Goal: Task Accomplishment & Management: Manage account settings

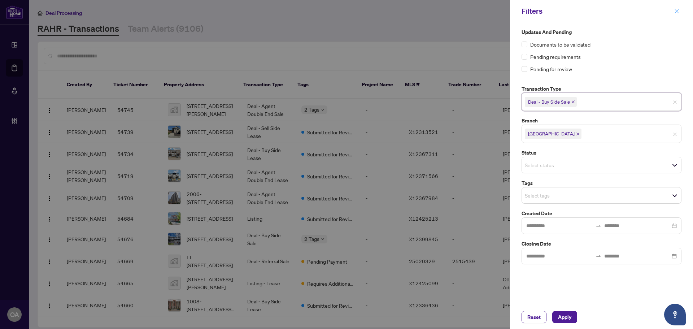
click at [676, 10] on icon "close" at bounding box center [676, 11] width 5 height 5
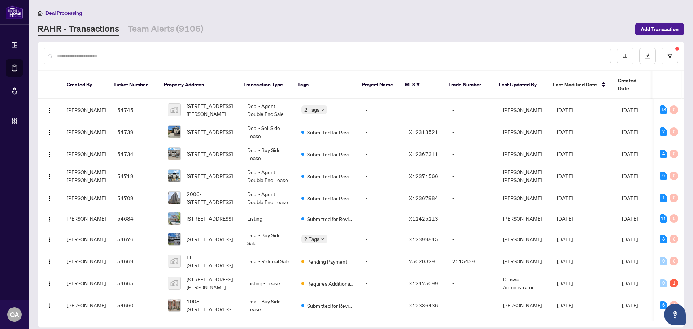
click link "Team Alerts (9106)" at bounding box center [166, 29] width 76 height 13
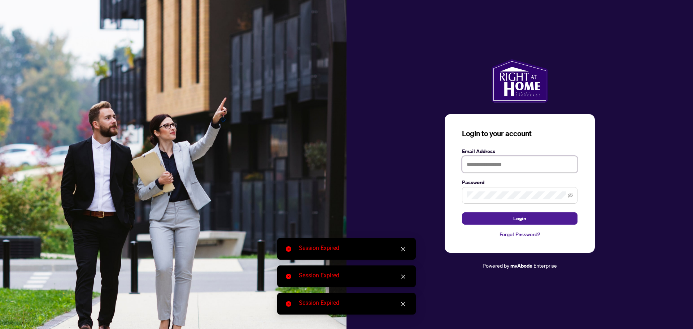
type input "**********"
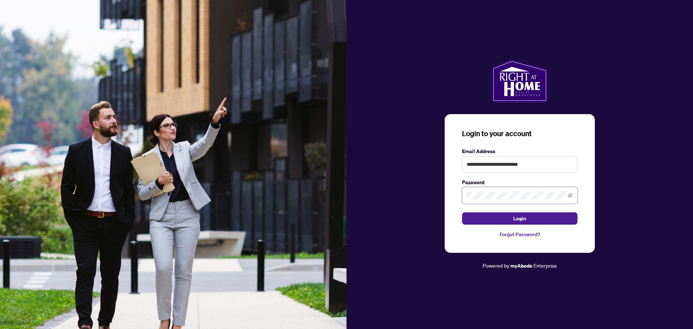
click at [462, 212] on button "Login" at bounding box center [520, 218] width 116 height 12
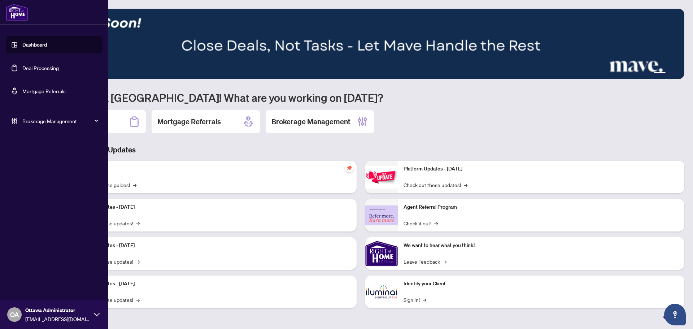
drag, startPoint x: 15, startPoint y: 66, endPoint x: 35, endPoint y: 65, distance: 20.2
click at [22, 66] on link "Deal Processing" at bounding box center [40, 68] width 36 height 6
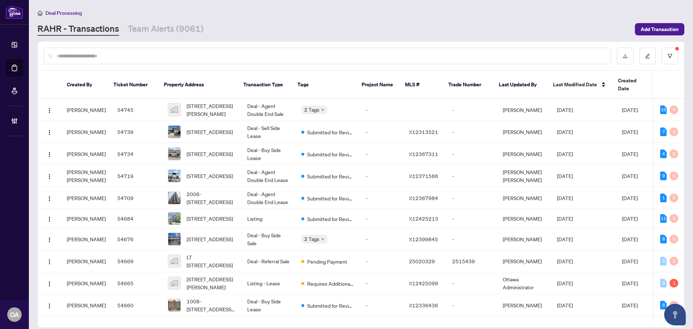
click at [282, 62] on div at bounding box center [327, 56] width 567 height 17
click at [286, 53] on input "text" at bounding box center [331, 56] width 548 height 8
click at [305, 53] on input "text" at bounding box center [331, 56] width 548 height 8
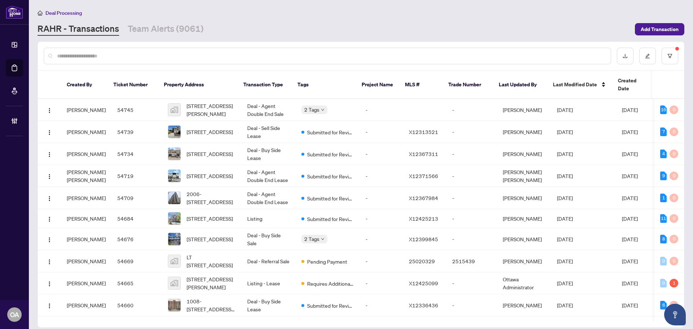
click at [304, 61] on div at bounding box center [327, 56] width 567 height 17
click at [305, 59] on div at bounding box center [327, 56] width 567 height 17
click at [306, 56] on input "text" at bounding box center [331, 56] width 548 height 8
click at [307, 55] on input "text" at bounding box center [331, 56] width 548 height 8
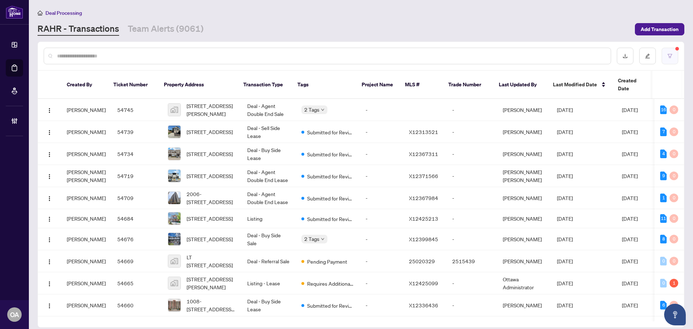
click at [666, 56] on button "button" at bounding box center [670, 56] width 17 height 17
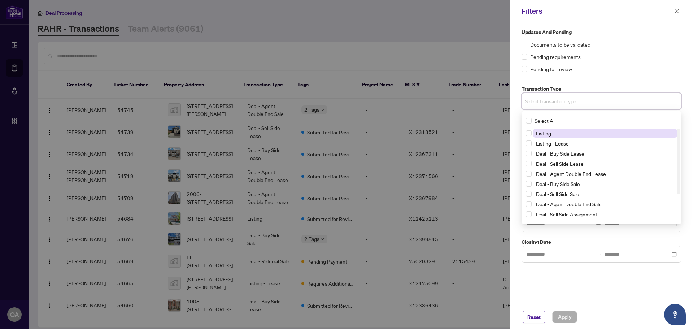
click at [553, 102] on input "search" at bounding box center [550, 101] width 51 height 9
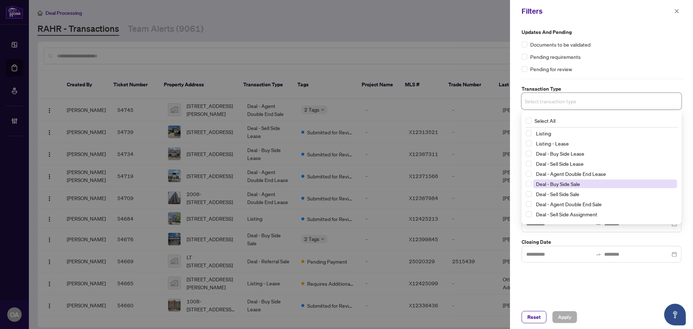
click at [571, 183] on span "Deal - Buy Side Sale" at bounding box center [558, 183] width 44 height 6
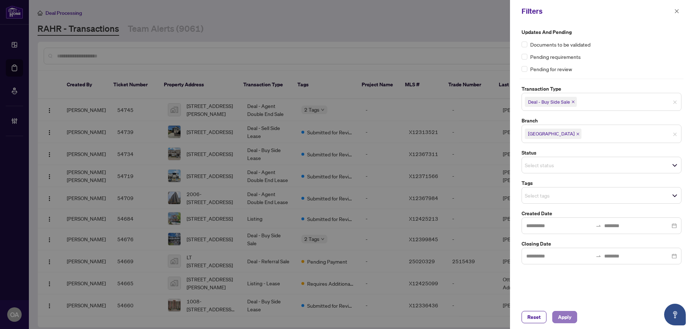
click at [574, 314] on button "Apply" at bounding box center [564, 317] width 25 height 12
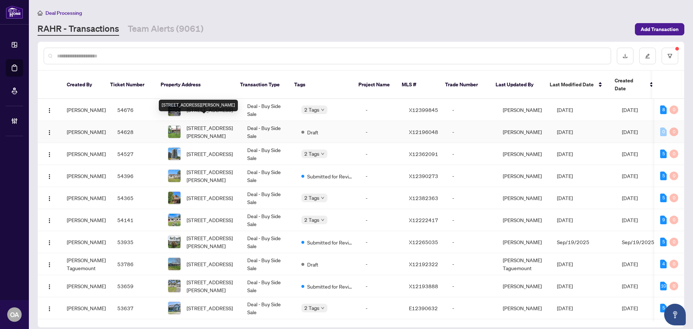
click at [195, 125] on span "6340 Murphy Rd, Renfrew, Ontario K7V 3Z9, Canada" at bounding box center [211, 132] width 49 height 16
click at [259, 168] on td "Deal - Buy Side Sale" at bounding box center [268, 176] width 54 height 22
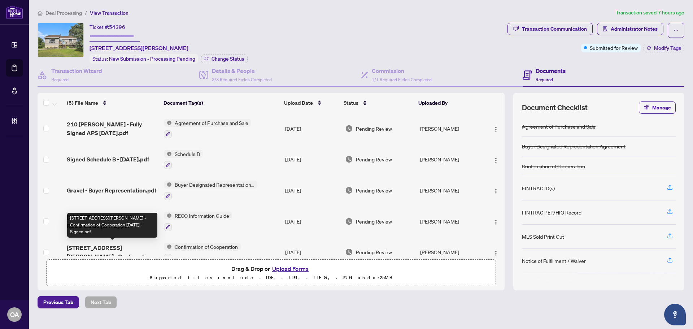
click at [122, 244] on span "210 Jodi Lane - Confirmation of Cooperation Sept 21 - Signed.pdf" at bounding box center [112, 251] width 91 height 17
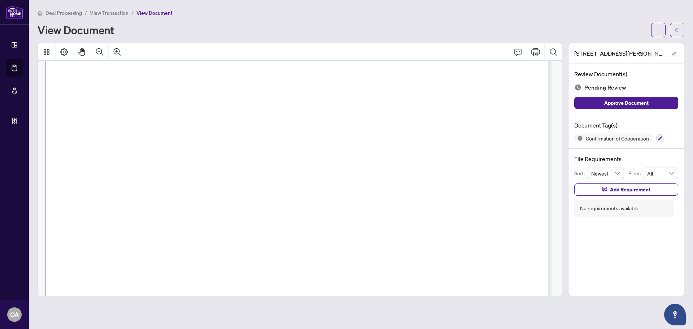
scroll to position [144, 0]
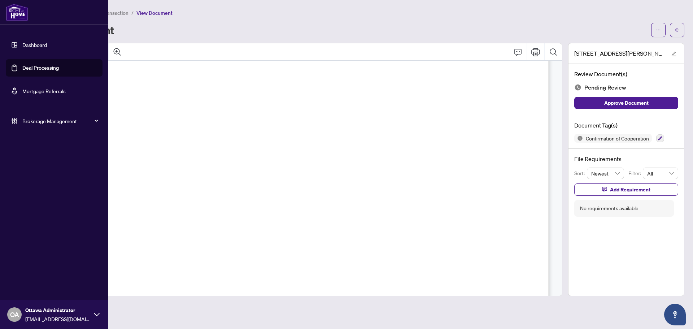
drag, startPoint x: 36, startPoint y: 69, endPoint x: 30, endPoint y: 65, distance: 7.0
click at [36, 70] on link "Deal Processing" at bounding box center [40, 68] width 36 height 6
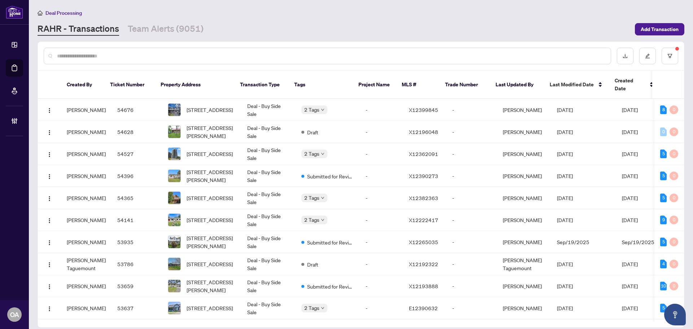
click at [134, 56] on input "text" at bounding box center [331, 56] width 548 height 8
click at [135, 52] on input "text" at bounding box center [331, 56] width 548 height 8
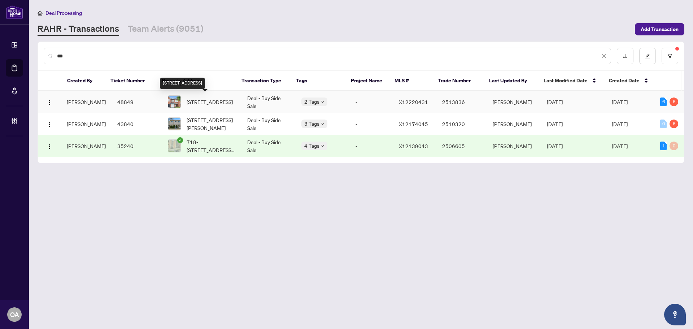
type input "***"
click at [208, 101] on span "352 Selene Way, Ottawa, Ontario K4A 0G6, Canada" at bounding box center [210, 102] width 46 height 8
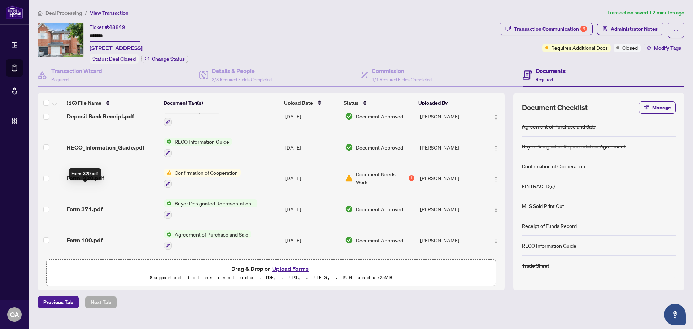
scroll to position [314, 0]
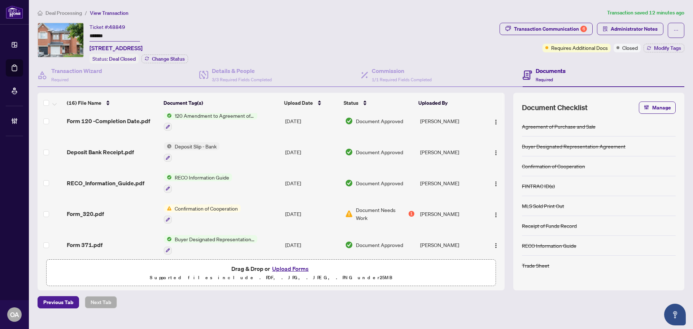
click at [94, 213] on span "Form_320.pdf" at bounding box center [85, 213] width 37 height 9
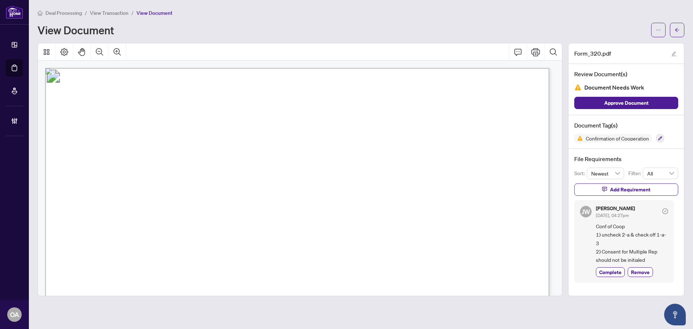
drag, startPoint x: 159, startPoint y: 166, endPoint x: 272, endPoint y: 174, distance: 112.9
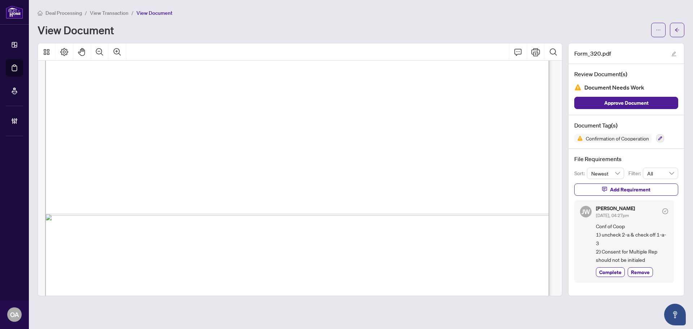
scroll to position [361, 0]
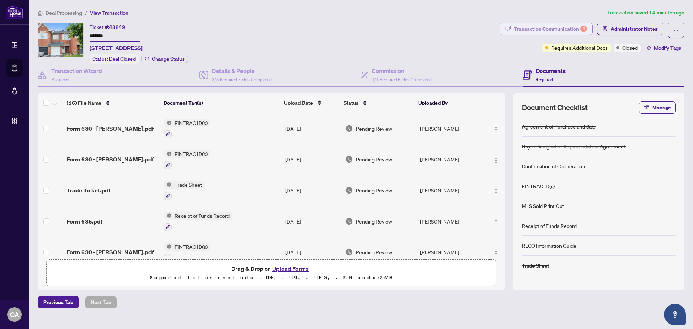
click at [579, 27] on div "Transaction Communication 6" at bounding box center [550, 29] width 73 height 12
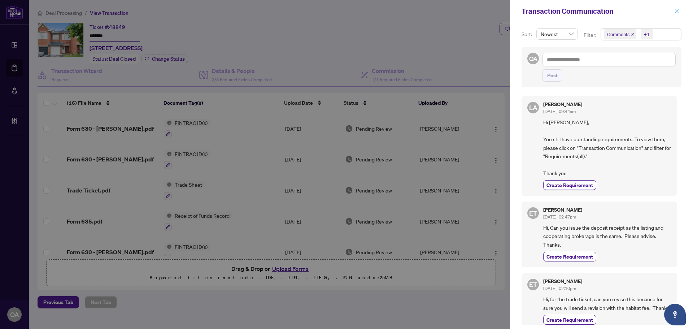
click at [678, 11] on icon "close" at bounding box center [676, 11] width 5 height 5
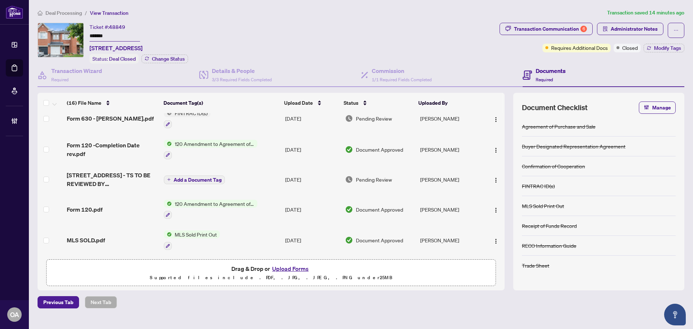
scroll to position [144, 0]
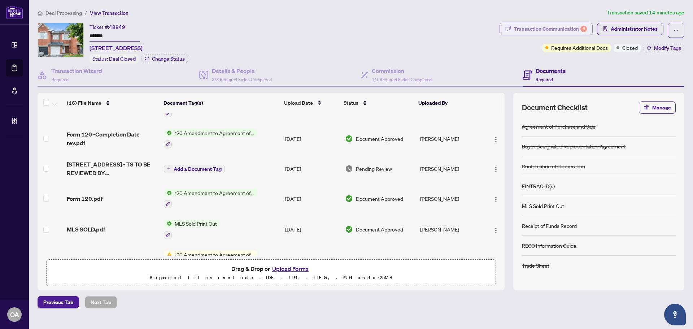
click at [570, 28] on div "Transaction Communication 6" at bounding box center [550, 29] width 73 height 12
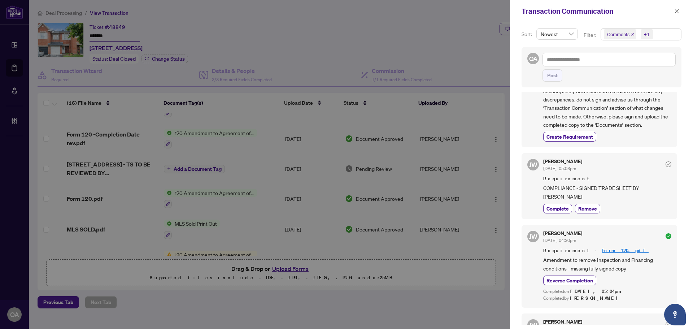
scroll to position [578, 0]
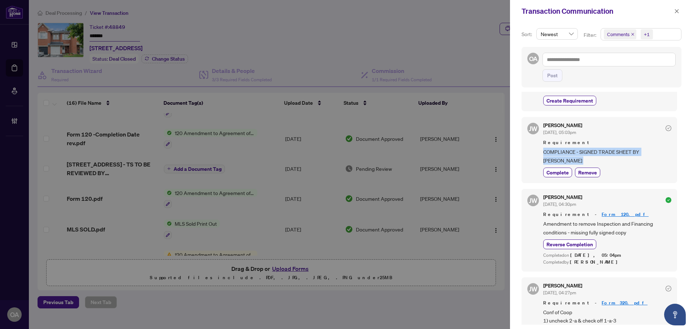
drag, startPoint x: 542, startPoint y: 167, endPoint x: 655, endPoint y: 177, distance: 113.0
click at [655, 177] on div "JW Jackie Wu Sep/02/2025, 05:03pm Requirement COMPLIANCE - SIGNED TRADE SHEET B…" at bounding box center [600, 150] width 156 height 66
click at [659, 165] on span "COMPLIANCE - SIGNED TRADE SHEET BY EDWARD" at bounding box center [607, 156] width 128 height 17
drag, startPoint x: 660, startPoint y: 169, endPoint x: 537, endPoint y: 162, distance: 122.6
click at [537, 162] on div "JW Jackie Wu Sep/02/2025, 05:03pm Requirement COMPLIANCE - SIGNED TRADE SHEET B…" at bounding box center [600, 150] width 156 height 66
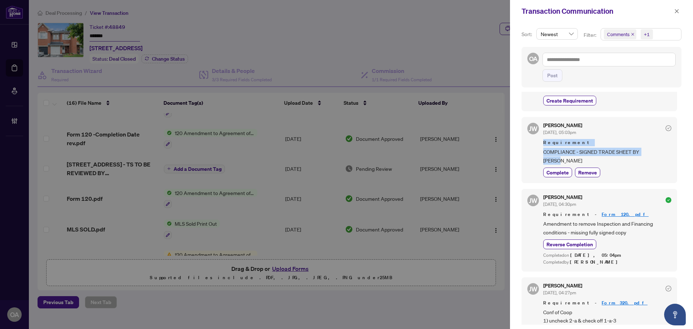
click at [544, 146] on span "Requirement" at bounding box center [607, 142] width 128 height 7
click at [583, 146] on span "Requirement" at bounding box center [607, 142] width 128 height 7
click at [546, 165] on span "COMPLIANCE - SIGNED TRADE SHEET BY EDWARD" at bounding box center [607, 156] width 128 height 17
drag, startPoint x: 543, startPoint y: 167, endPoint x: 681, endPoint y: 167, distance: 138.3
click at [681, 167] on div "Sort: Newest Filter: Comments +1 OA Post LA Luna Almuhanna Sep/25/2025, 09:44am…" at bounding box center [601, 175] width 183 height 306
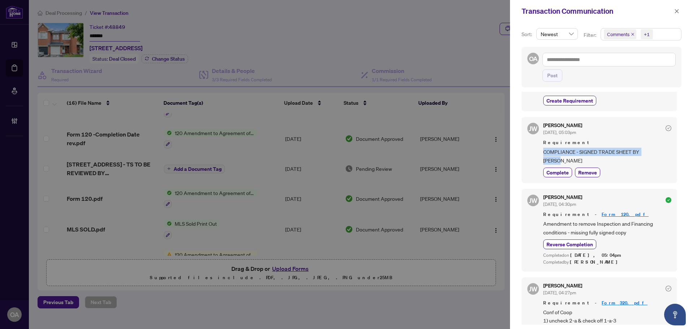
click at [667, 165] on span "COMPLIANCE - SIGNED TRADE SHEET BY EDWARD" at bounding box center [607, 156] width 128 height 17
drag, startPoint x: 662, startPoint y: 170, endPoint x: 541, endPoint y: 167, distance: 121.7
click at [541, 167] on div "JW Jackie Wu Sep/02/2025, 05:03pm Requirement COMPLIANCE - SIGNED TRADE SHEET B…" at bounding box center [600, 150] width 156 height 66
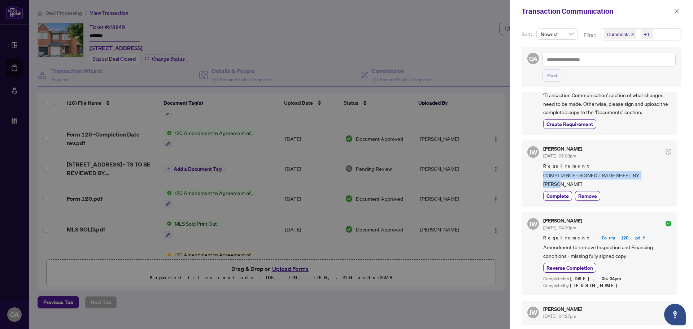
scroll to position [541, 0]
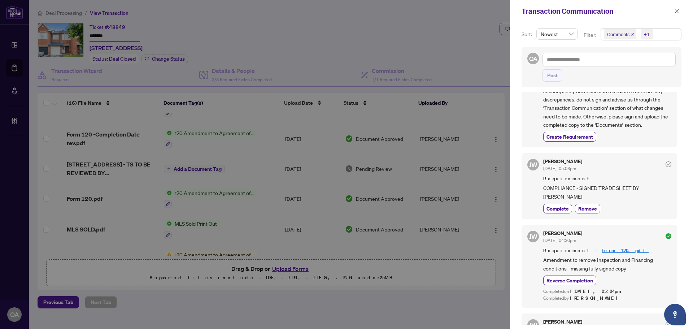
click at [601, 182] on span "Requirement" at bounding box center [607, 178] width 128 height 7
drag, startPoint x: 540, startPoint y: 205, endPoint x: 680, endPoint y: 204, distance: 140.1
click at [680, 204] on div "Sort: Newest Filter: Comments +1 OA Post LA Luna Almuhanna Sep/25/2025, 09:44am…" at bounding box center [601, 175] width 183 height 306
click at [660, 213] on div "Complete Remove" at bounding box center [607, 209] width 128 height 10
drag, startPoint x: 663, startPoint y: 203, endPoint x: 514, endPoint y: 204, distance: 149.4
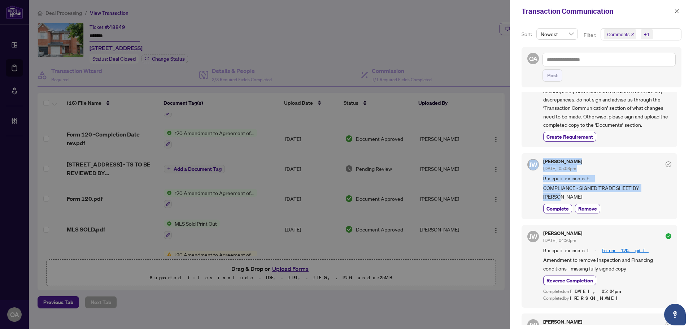
click at [514, 204] on div "Sort: Newest Filter: Comments +1 OA Post LA Luna Almuhanna Sep/25/2025, 09:44am…" at bounding box center [601, 175] width 183 height 306
click at [592, 191] on div "Jackie Wu Sep/02/2025, 05:03pm Requirement COMPLIANCE - SIGNED TRADE SHEET BY E…" at bounding box center [607, 186] width 128 height 55
drag, startPoint x: 560, startPoint y: 205, endPoint x: 660, endPoint y: 204, distance: 100.4
click at [660, 204] on div "JW Jackie Wu Sep/02/2025, 05:03pm Requirement COMPLIANCE - SIGNED TRADE SHEET B…" at bounding box center [600, 186] width 156 height 66
click at [661, 201] on span "COMPLIANCE - SIGNED TRADE SHEET BY EDWARD" at bounding box center [607, 192] width 128 height 17
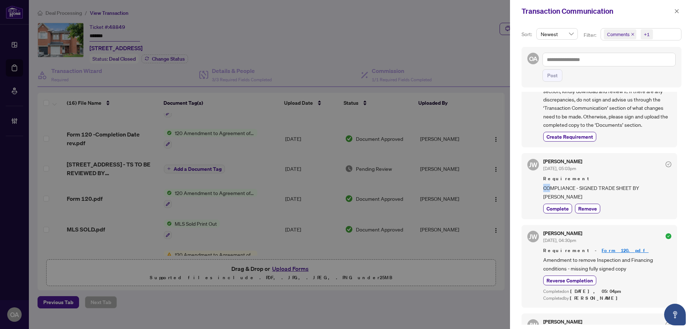
drag, startPoint x: 661, startPoint y: 204, endPoint x: 550, endPoint y: 203, distance: 110.8
click at [550, 201] on span "COMPLIANCE - SIGNED TRADE SHEET BY EDWARD" at bounding box center [607, 192] width 128 height 17
click at [546, 201] on span "COMPLIANCE - SIGNED TRADE SHEET BY EDWARD" at bounding box center [607, 192] width 128 height 17
click at [575, 201] on span "COMPLIANCE - SIGNED TRADE SHEET BY EDWARD" at bounding box center [607, 192] width 128 height 17
drag, startPoint x: 618, startPoint y: 204, endPoint x: 546, endPoint y: 204, distance: 71.8
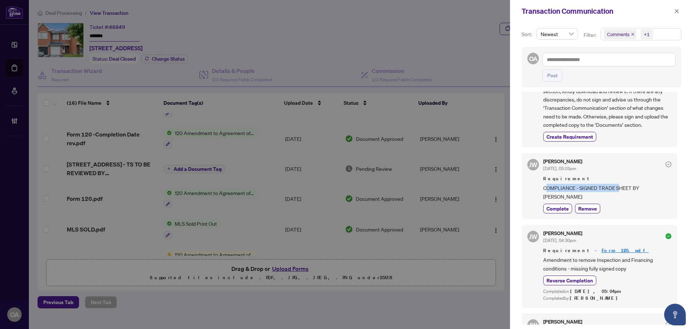
click at [546, 201] on span "COMPLIANCE - SIGNED TRADE SHEET BY EDWARD" at bounding box center [607, 192] width 128 height 17
click at [544, 201] on span "COMPLIANCE - SIGNED TRADE SHEET BY EDWARD" at bounding box center [607, 192] width 128 height 17
drag, startPoint x: 665, startPoint y: 203, endPoint x: 536, endPoint y: 210, distance: 129.0
click at [536, 210] on div "JW Jackie Wu Sep/02/2025, 05:03pm Requirement COMPLIANCE - SIGNED TRADE SHEET B…" at bounding box center [600, 186] width 156 height 66
click at [620, 172] on div "Jackie Wu Sep/02/2025, 05:03pm" at bounding box center [607, 165] width 128 height 13
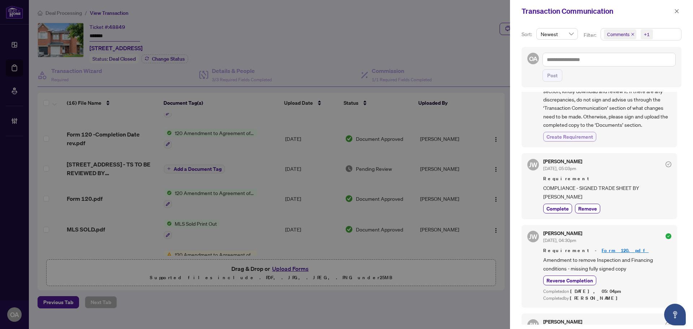
scroll to position [433, 0]
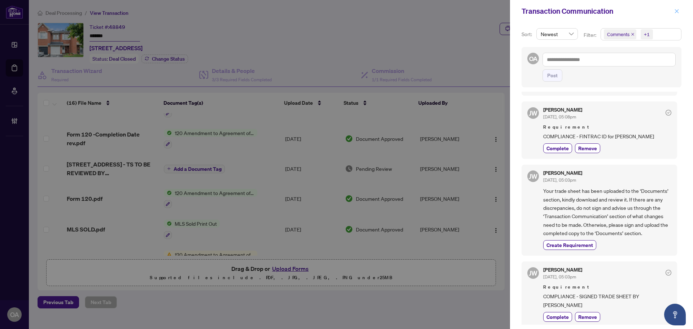
click at [675, 8] on span "button" at bounding box center [676, 11] width 5 height 12
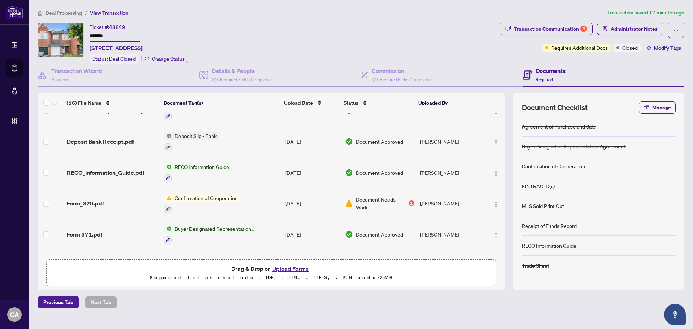
scroll to position [350, 0]
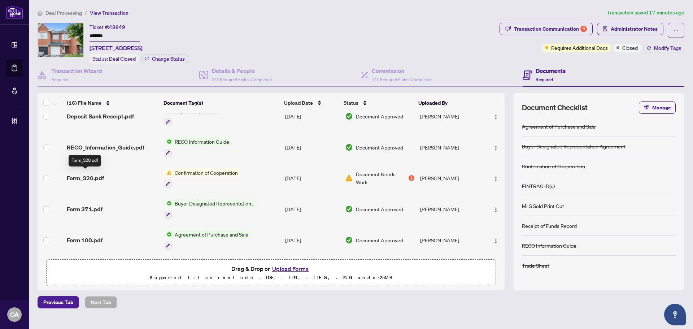
click at [79, 177] on span "Form_320.pdf" at bounding box center [85, 178] width 37 height 9
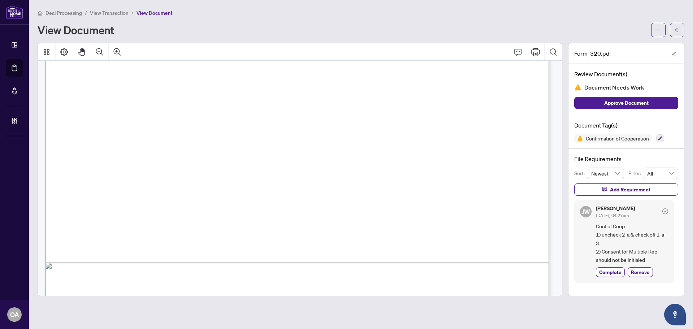
scroll to position [397, 0]
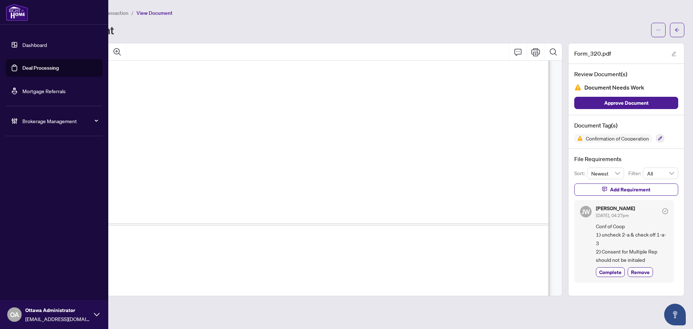
click at [34, 68] on link "Deal Processing" at bounding box center [40, 68] width 36 height 6
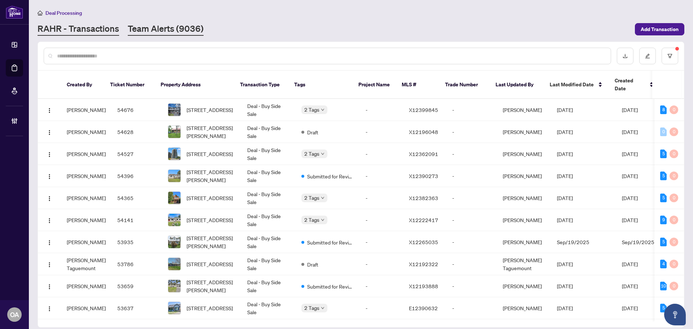
click at [173, 34] on link "Team Alerts (9036)" at bounding box center [166, 29] width 76 height 13
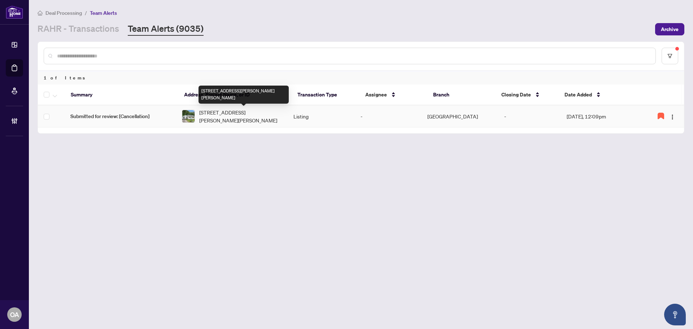
click at [234, 118] on span "[STREET_ADDRESS][PERSON_NAME][PERSON_NAME]" at bounding box center [240, 116] width 83 height 16
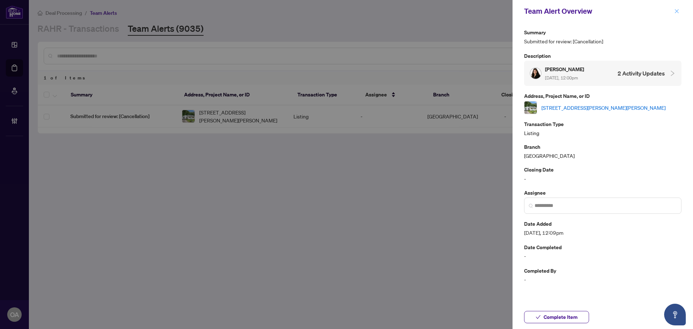
click at [676, 10] on icon "close" at bounding box center [676, 11] width 5 height 5
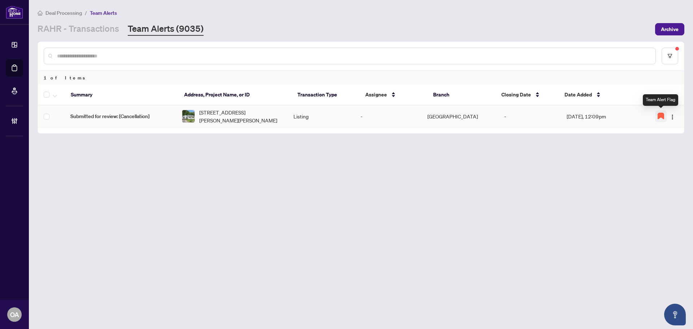
click at [663, 116] on icon "button" at bounding box center [661, 116] width 6 height 6
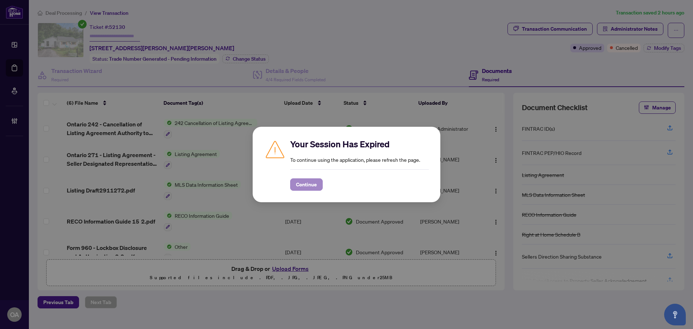
scroll to position [45, 0]
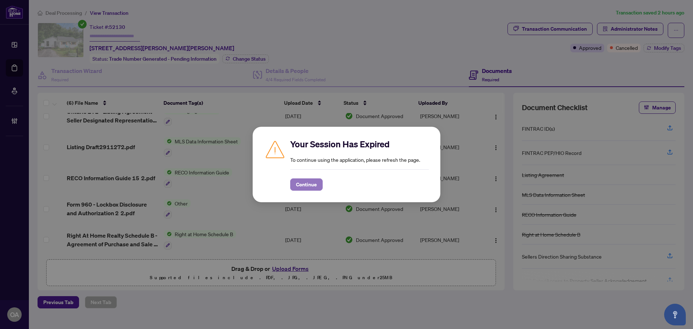
click at [296, 181] on span "Continue" at bounding box center [306, 185] width 21 height 12
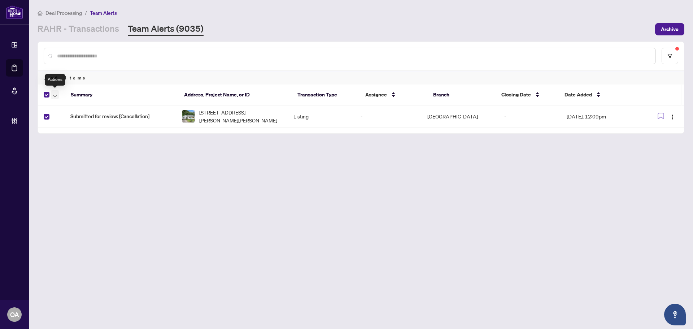
click at [56, 95] on icon "button" at bounding box center [55, 96] width 4 height 3
click at [67, 152] on span "Complete Item" at bounding box center [79, 153] width 45 height 8
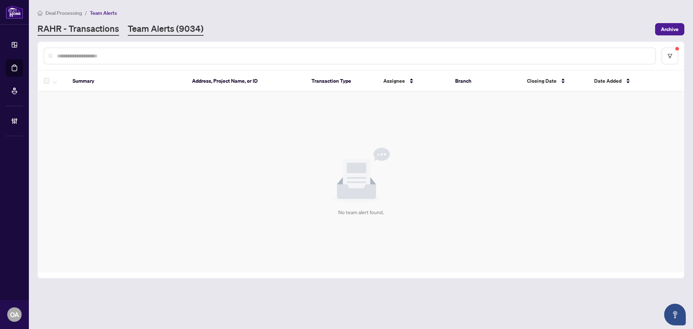
click at [92, 29] on link "RAHR - Transactions" at bounding box center [79, 29] width 82 height 13
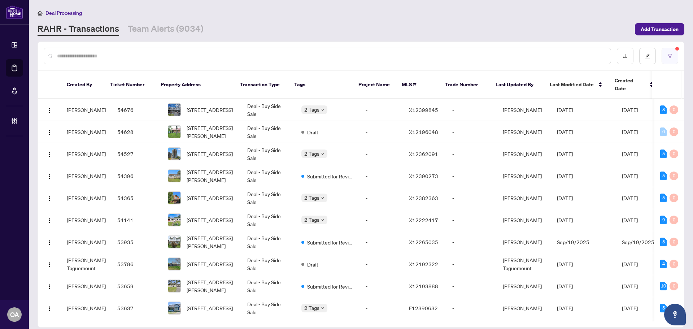
click at [669, 59] on button "button" at bounding box center [670, 56] width 17 height 17
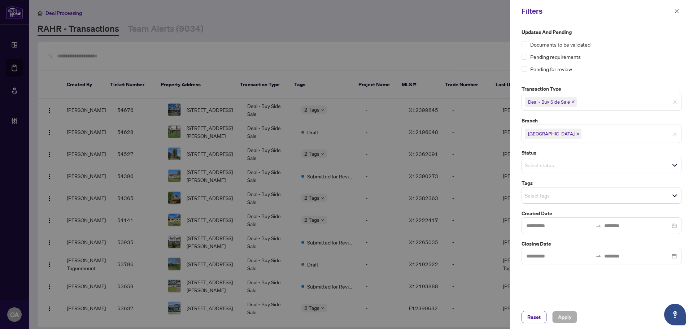
click at [572, 102] on icon "close" at bounding box center [573, 101] width 3 height 3
click at [568, 100] on input "search" at bounding box center [550, 101] width 51 height 9
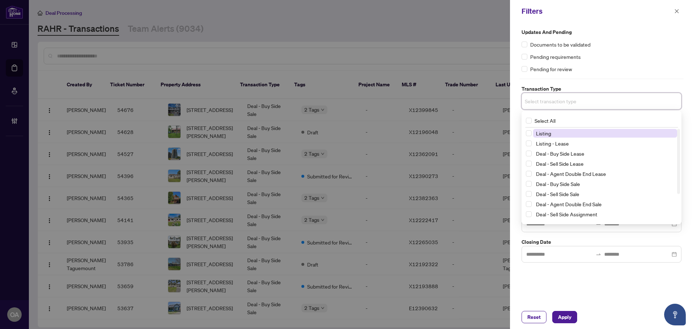
click at [543, 134] on span "Listing" at bounding box center [543, 133] width 15 height 6
click at [543, 146] on span "Listing - Lease" at bounding box center [552, 144] width 33 height 6
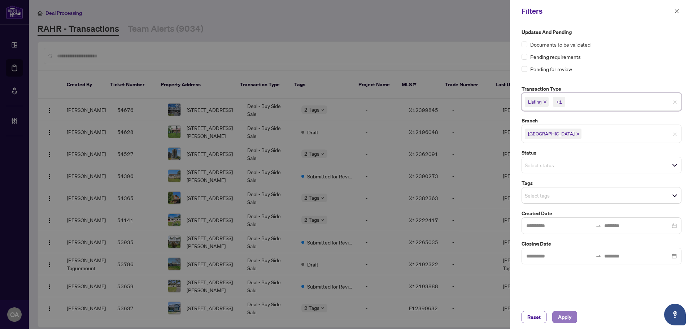
click at [563, 315] on span "Apply" at bounding box center [564, 317] width 13 height 12
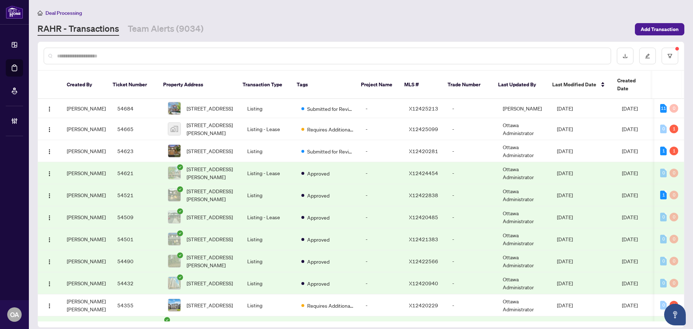
click at [296, 54] on input "text" at bounding box center [331, 56] width 548 height 8
click at [493, 21] on div "Deal Processing RAHR - Transactions Team Alerts (9034) Add Transaction" at bounding box center [361, 22] width 647 height 27
click at [160, 57] on input "text" at bounding box center [331, 56] width 548 height 8
click at [665, 52] on button "button" at bounding box center [670, 56] width 17 height 17
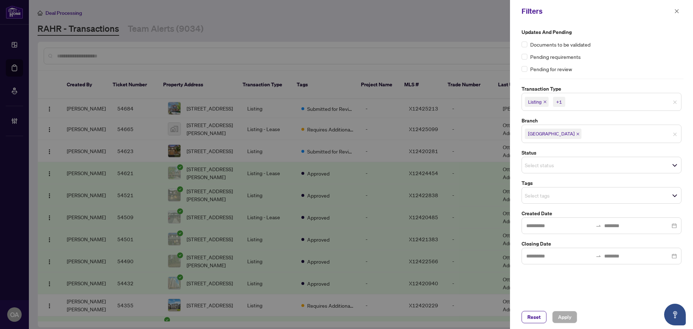
click at [545, 101] on icon "close" at bounding box center [545, 102] width 4 height 4
click at [565, 103] on div "Listing - Lease" at bounding box center [544, 102] width 44 height 12
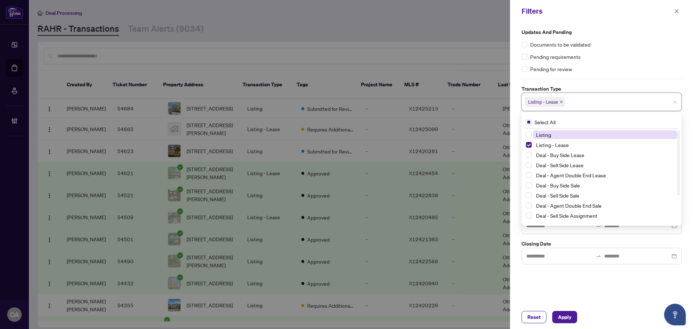
click at [562, 101] on icon "close" at bounding box center [561, 102] width 4 height 4
click at [624, 61] on div "Updates and Pending Documents to be validated Pending requirements Pending for …" at bounding box center [602, 50] width 160 height 45
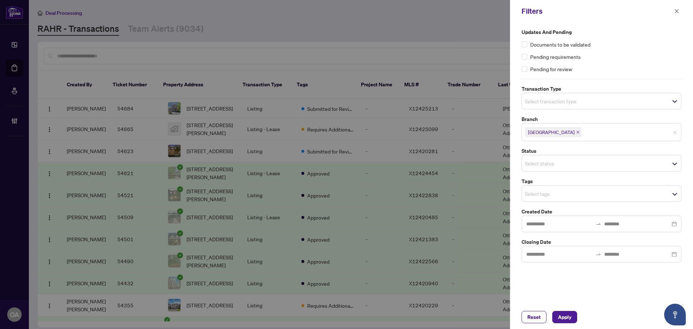
click at [580, 75] on div "Updates and Pending Documents to be validated Pending requirements Pending for …" at bounding box center [601, 145] width 164 height 234
click at [573, 80] on div "Updates and Pending Documents to be validated Pending requirements Pending for …" at bounding box center [601, 145] width 164 height 234
click at [629, 49] on div "Updates and Pending Documents to be validated Pending requirements Pending for …" at bounding box center [602, 50] width 160 height 45
click at [540, 101] on input "search" at bounding box center [550, 101] width 51 height 9
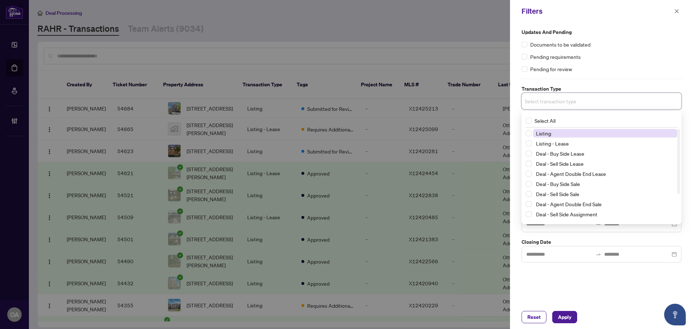
click at [543, 135] on span "Listing" at bounding box center [543, 133] width 15 height 6
drag, startPoint x: 543, startPoint y: 144, endPoint x: 559, endPoint y: 146, distance: 16.7
click at [546, 144] on span "Listing - Lease" at bounding box center [552, 144] width 33 height 6
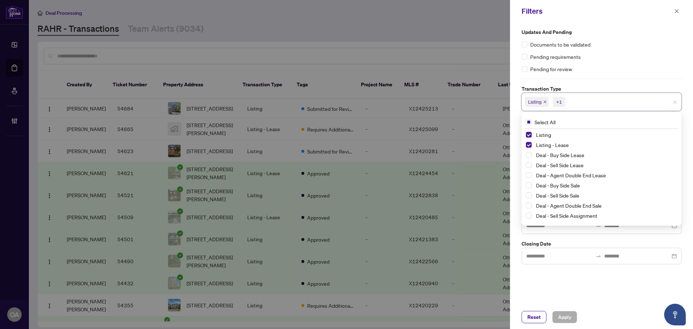
click at [606, 287] on div "Updates and Pending Documents to be validated Pending requirements Pending for …" at bounding box center [601, 163] width 183 height 283
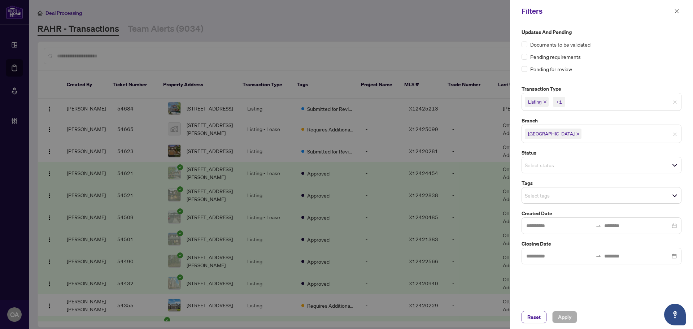
click at [541, 166] on input "search" at bounding box center [550, 165] width 51 height 9
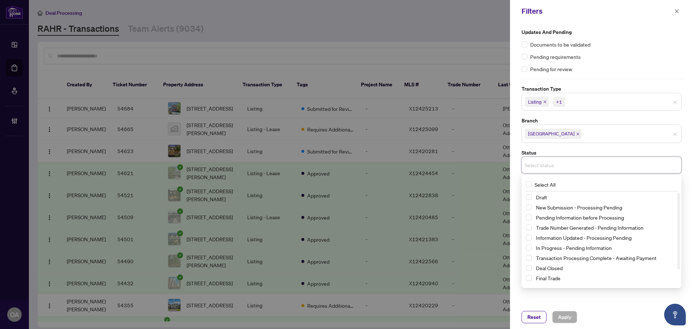
click at [611, 304] on div "Updates and Pending Documents to be validated Pending requirements Pending for …" at bounding box center [601, 163] width 183 height 283
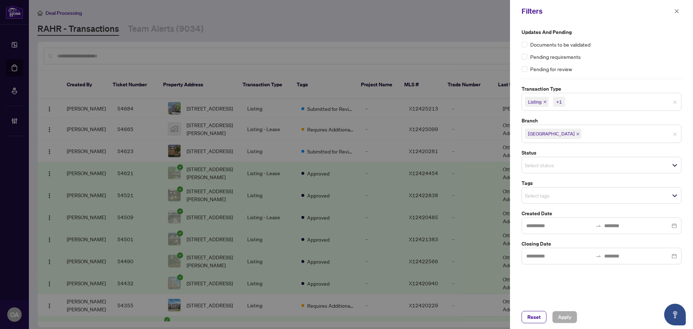
click at [528, 200] on span "Select tags" at bounding box center [601, 195] width 159 height 10
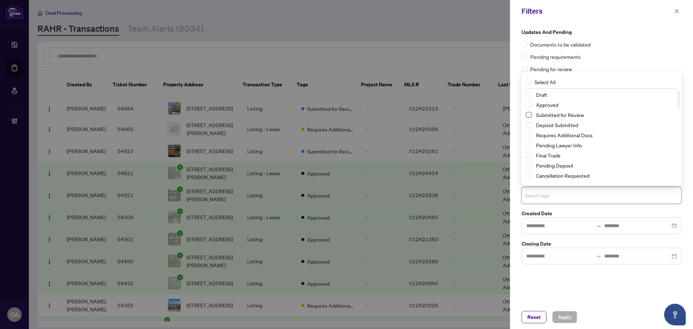
click at [528, 115] on span "Select Submitted for Review" at bounding box center [529, 115] width 6 height 6
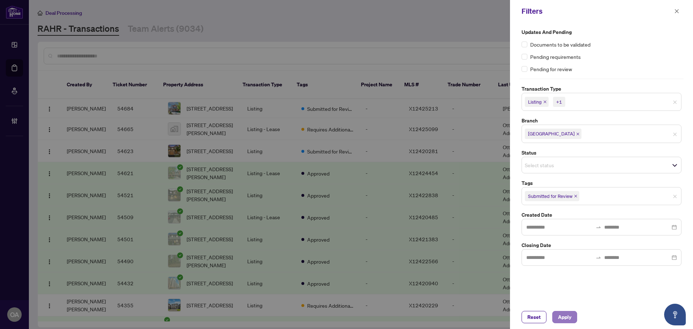
click at [557, 317] on button "Apply" at bounding box center [564, 317] width 25 height 12
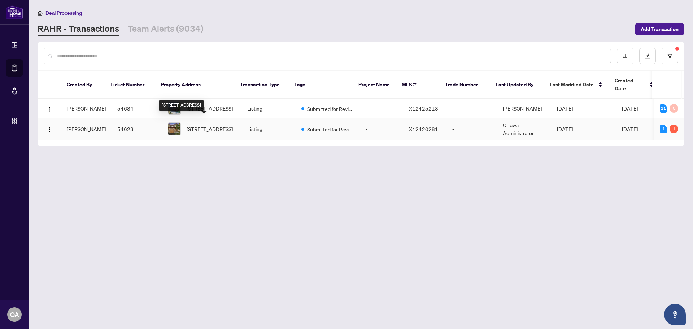
click at [201, 125] on span "928 Bunchberry Way, Ottawa, Ontario K1T 0L6, Canada" at bounding box center [210, 129] width 46 height 8
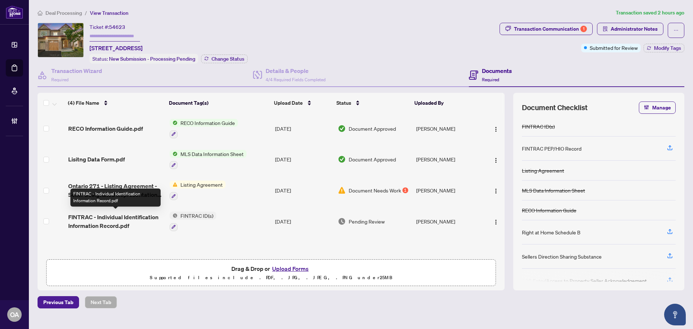
click at [120, 220] on span "FINTRAC - Individual Identification Information Record.pdf" at bounding box center [116, 221] width 96 height 17
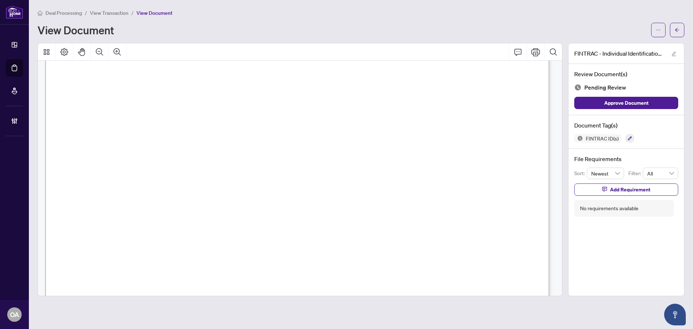
scroll to position [2346, 0]
click at [606, 187] on icon "button" at bounding box center [604, 189] width 5 height 5
click at [644, 210] on span "Cancel" at bounding box center [639, 212] width 16 height 12
click at [627, 135] on button "button" at bounding box center [630, 138] width 8 height 8
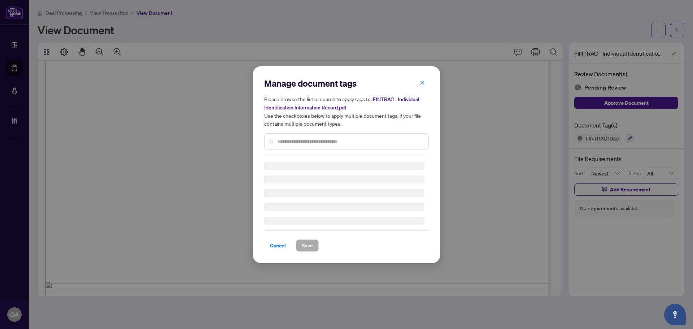
click at [331, 140] on input "text" at bounding box center [350, 142] width 145 height 8
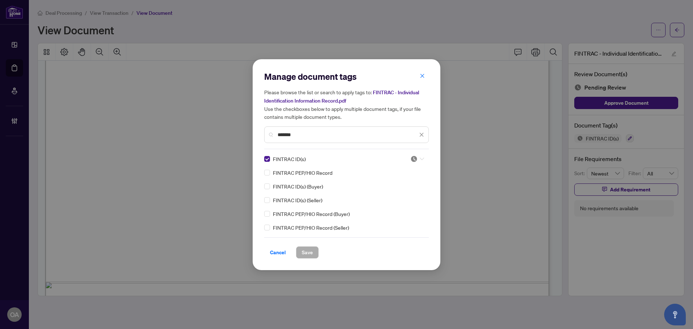
click at [423, 159] on icon at bounding box center [422, 158] width 4 height 3
type input "*******"
click at [405, 194] on div "Approved" at bounding box center [396, 194] width 46 height 8
click at [311, 251] on span "Save" at bounding box center [307, 253] width 11 height 12
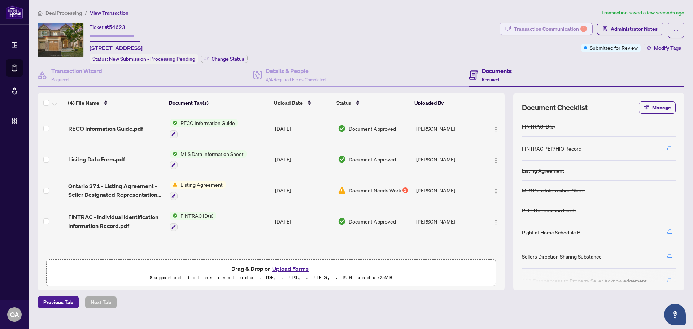
click at [576, 32] on div "Transaction Communication 1" at bounding box center [550, 29] width 73 height 12
type textarea "**********"
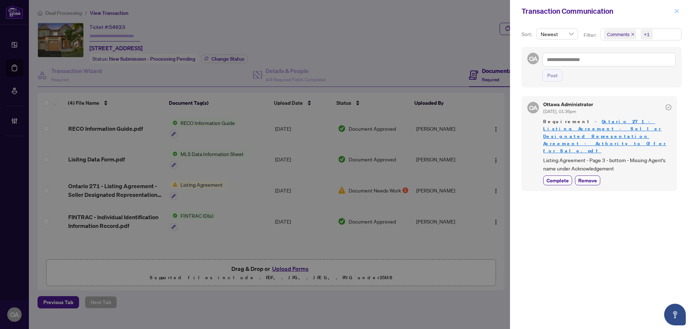
click at [676, 10] on icon "close" at bounding box center [676, 11] width 5 height 5
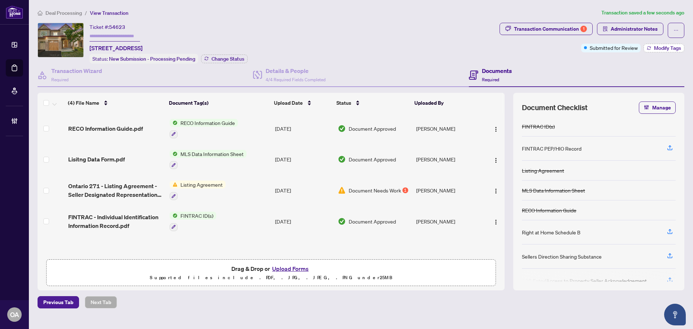
click at [655, 48] on span "Modify Tags" at bounding box center [667, 47] width 27 height 5
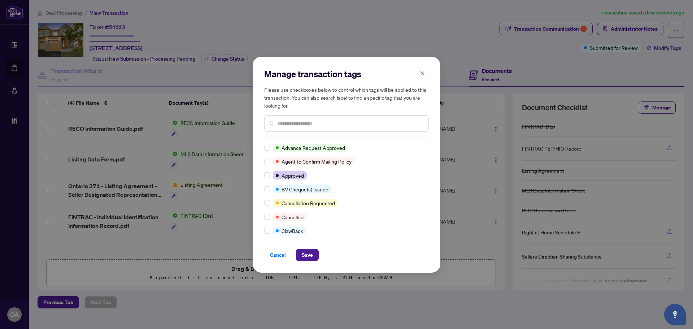
click at [283, 123] on input "text" at bounding box center [350, 123] width 145 height 8
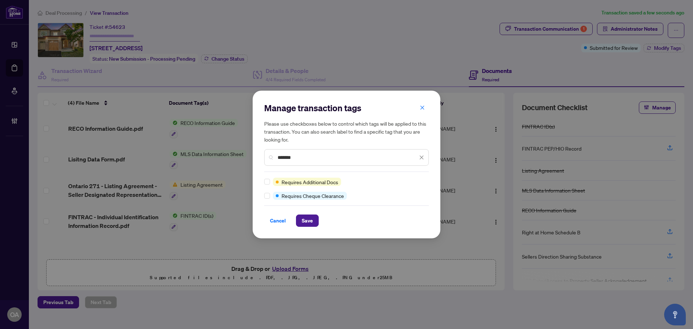
type input "*******"
click at [311, 222] on span "Save" at bounding box center [307, 221] width 11 height 12
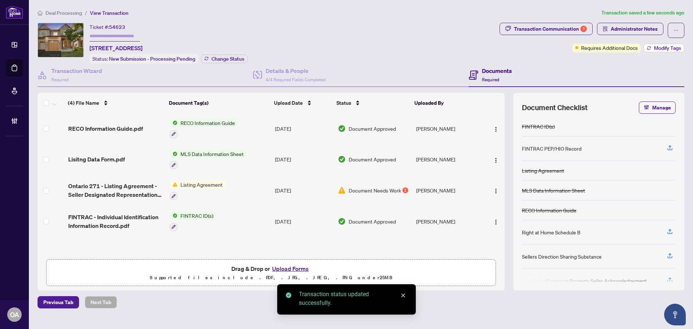
click at [672, 51] on button "Modify Tags" at bounding box center [664, 48] width 41 height 9
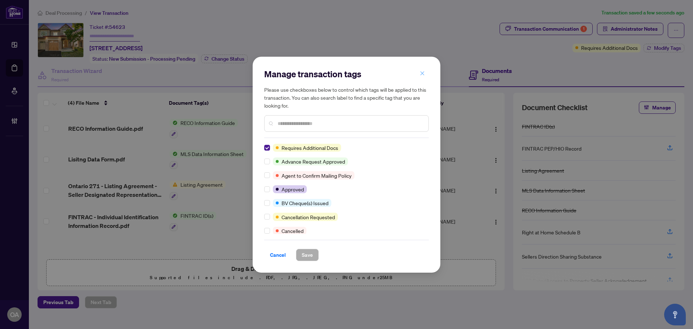
click at [423, 72] on icon "close" at bounding box center [422, 73] width 5 height 5
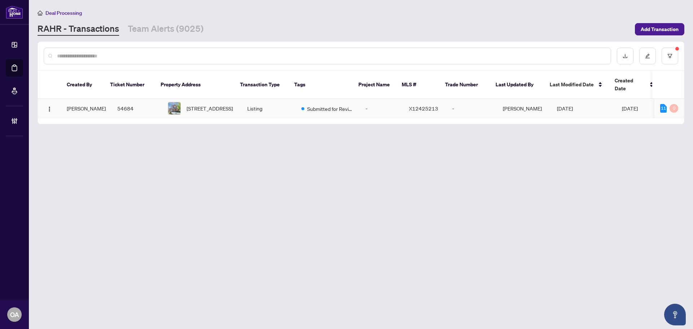
click at [207, 104] on span "60 Mersey Dr, Kanata, Ontario K2K 3A6, Canada" at bounding box center [210, 108] width 46 height 8
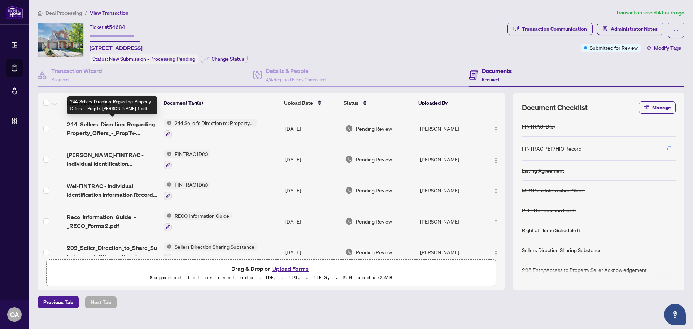
click at [122, 129] on span "244_Sellers_Direction_Regarding_Property_Offers_-_PropTx-OREA 1.pdf" at bounding box center [112, 128] width 91 height 17
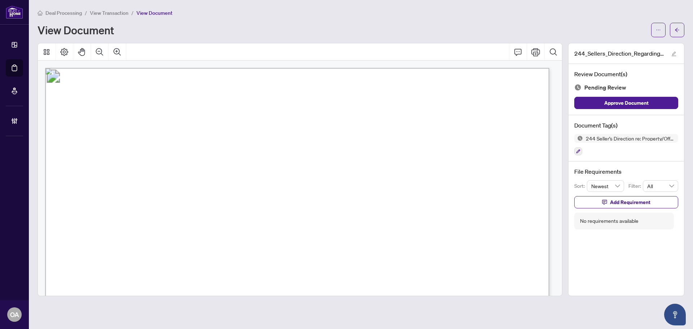
drag, startPoint x: 219, startPoint y: 222, endPoint x: 141, endPoint y: 215, distance: 77.9
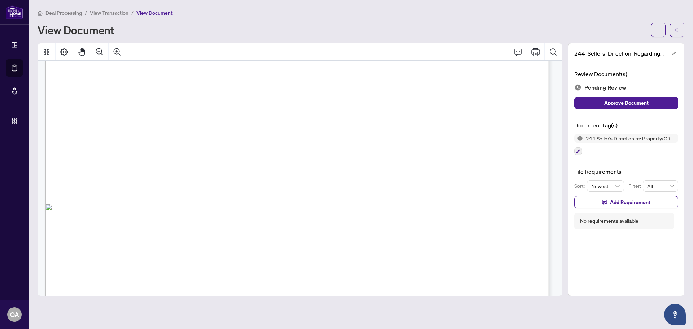
scroll to position [432, 0]
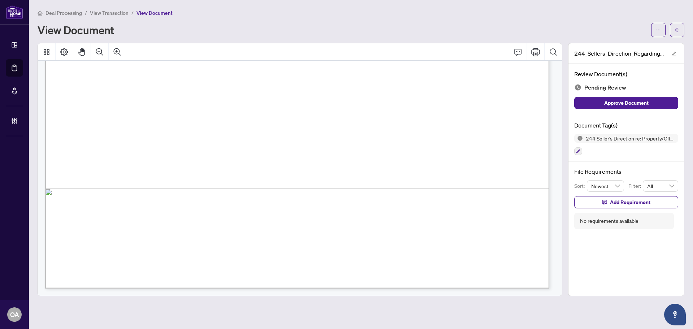
drag, startPoint x: 291, startPoint y: 224, endPoint x: 199, endPoint y: 213, distance: 93.0
click at [178, 213] on span "SUSAN HAN" at bounding box center [129, 218] width 98 height 18
drag, startPoint x: 298, startPoint y: 211, endPoint x: 201, endPoint y: 214, distance: 97.5
click at [178, 214] on span "SUSAN HAN" at bounding box center [129, 218] width 98 height 18
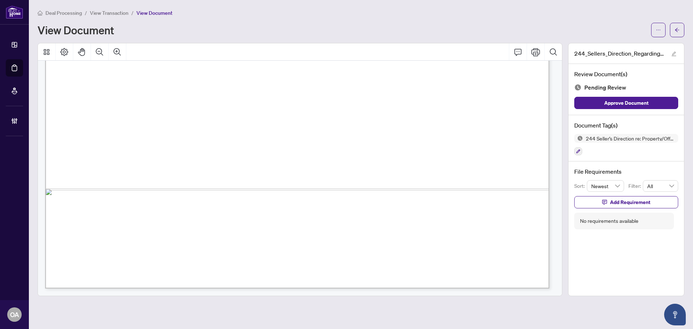
drag, startPoint x: 82, startPoint y: 217, endPoint x: 280, endPoint y: 222, distance: 198.6
click at [282, 222] on span "09/24/2025" at bounding box center [273, 221] width 18 height 5
drag, startPoint x: 79, startPoint y: 217, endPoint x: 313, endPoint y: 222, distance: 233.2
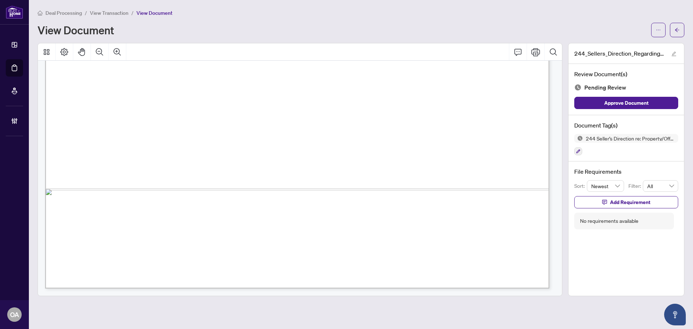
drag, startPoint x: 421, startPoint y: 218, endPoint x: 350, endPoint y: 218, distance: 70.7
click at [178, 218] on span "SUSAN HAN" at bounding box center [129, 218] width 98 height 18
drag, startPoint x: 369, startPoint y: 220, endPoint x: 433, endPoint y: 212, distance: 64.8
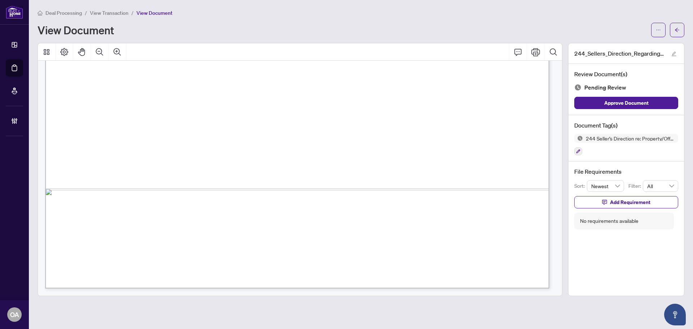
drag, startPoint x: 380, startPoint y: 222, endPoint x: 422, endPoint y: 215, distance: 43.2
drag, startPoint x: 417, startPoint y: 224, endPoint x: 416, endPoint y: 217, distance: 6.6
click at [282, 221] on span "09/24/2025" at bounding box center [273, 221] width 18 height 5
drag, startPoint x: 418, startPoint y: 219, endPoint x: 379, endPoint y: 212, distance: 39.6
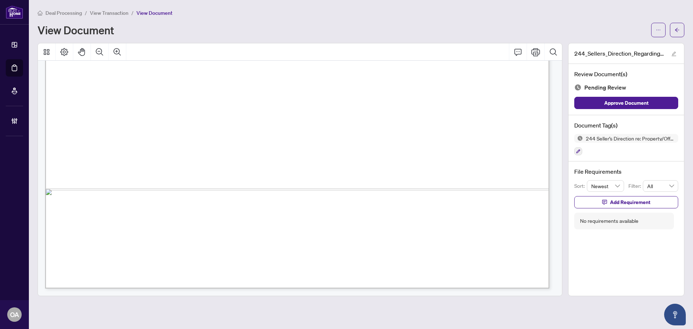
click at [574, 149] on div "Document Tag(s) 244 Seller’s Direction re: Property/Offers" at bounding box center [627, 138] width 116 height 47
click at [579, 151] on icon "button" at bounding box center [578, 151] width 4 height 4
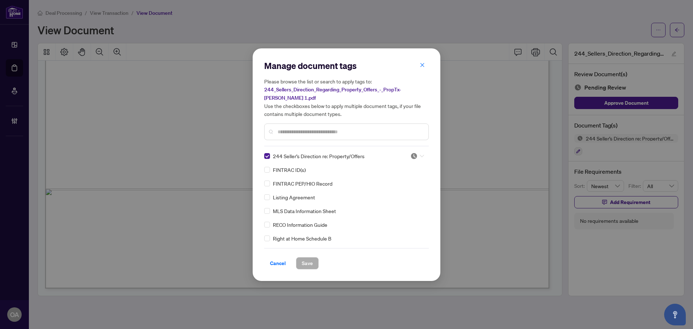
click at [420, 154] on icon at bounding box center [422, 155] width 4 height 3
click at [400, 185] on div "Approved" at bounding box center [393, 187] width 46 height 8
click at [307, 258] on span "Save" at bounding box center [307, 263] width 11 height 12
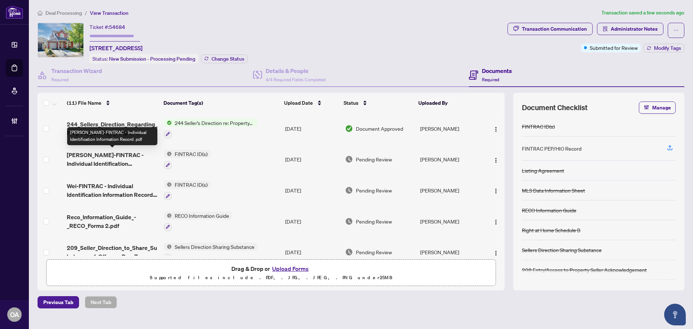
click at [121, 158] on span "Chen-FINTRAC - Individual Identification Information Record .pdf" at bounding box center [112, 159] width 91 height 17
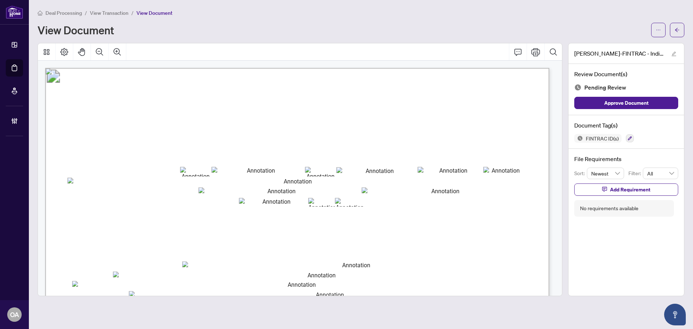
click at [363, 126] on span "member whenever they act in respect to the purchase or sale of real estate." at bounding box center [258, 129] width 212 height 7
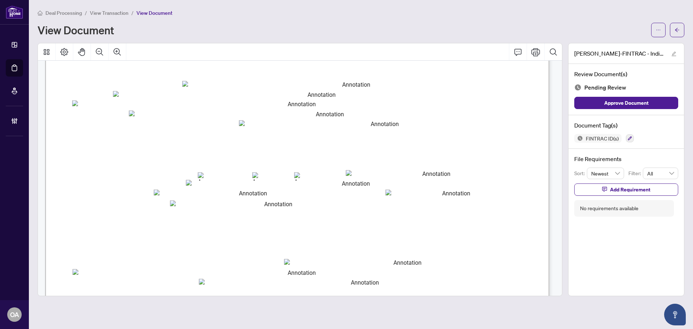
scroll to position [144, 0]
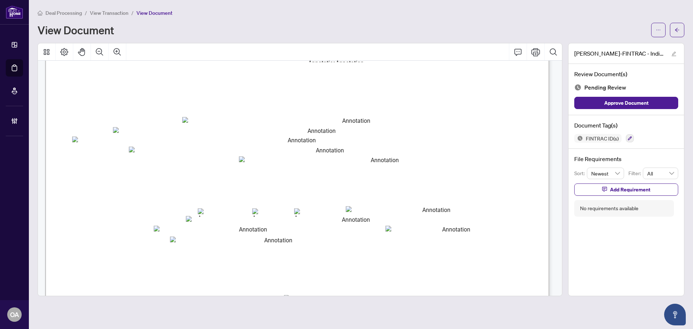
click at [112, 156] on span "3. Date of Birth:" at bounding box center [91, 154] width 42 height 7
drag, startPoint x: 354, startPoint y: 227, endPoint x: 180, endPoint y: 223, distance: 174.0
click at [304, 208] on div "Individual Identification Information Record NOTE: An Individual Identification…" at bounding box center [297, 249] width 504 height 653
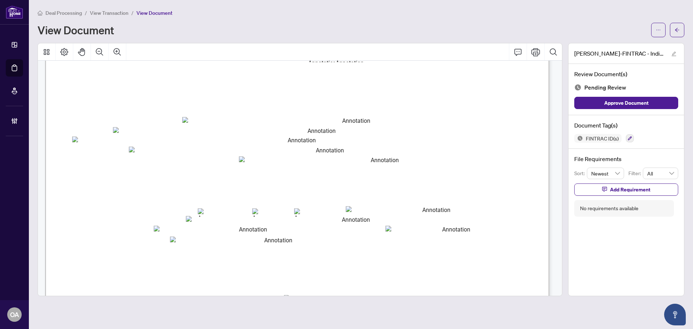
click at [205, 214] on div "Individual Identification Information Record NOTE: An Individual Identification…" at bounding box center [297, 249] width 504 height 653
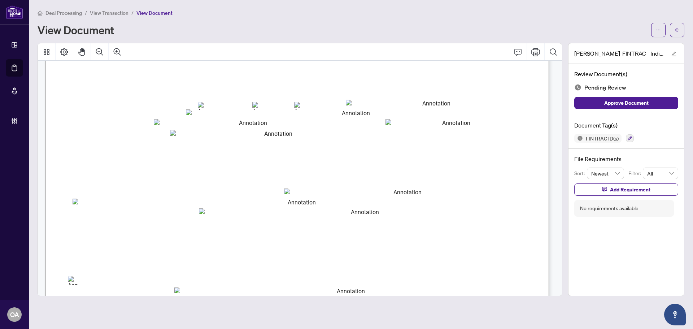
scroll to position [325, 0]
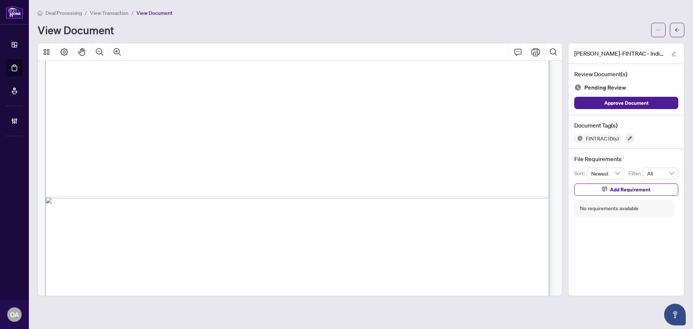
scroll to position [2439, 0]
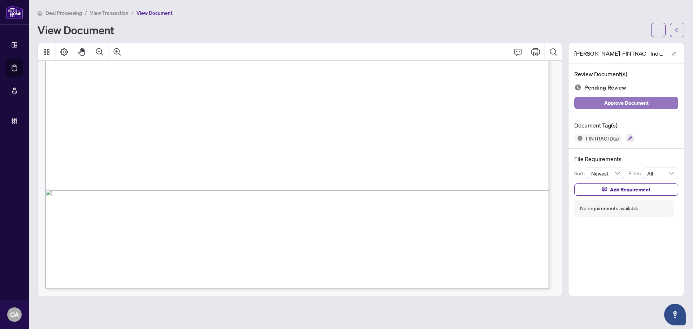
click at [606, 103] on span "Approve Document" at bounding box center [626, 103] width 44 height 12
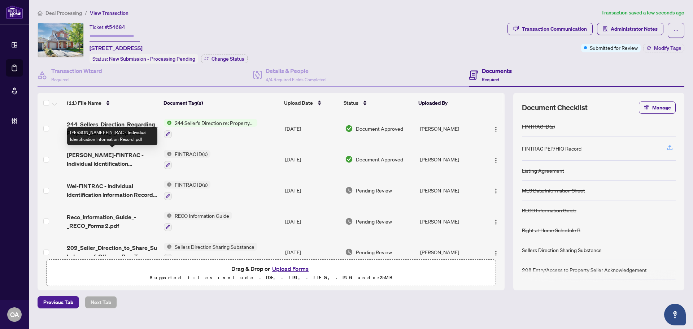
click at [104, 155] on span "Chen-FINTRAC - Individual Identification Information Record .pdf" at bounding box center [112, 159] width 91 height 17
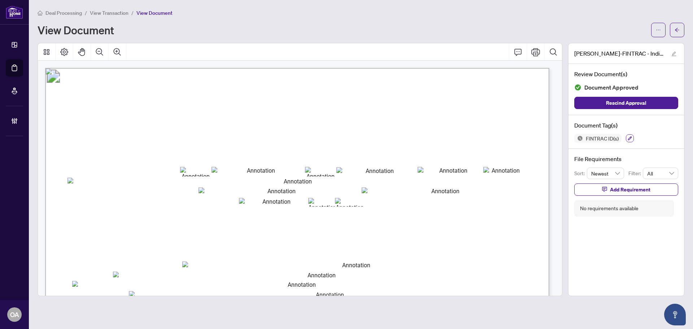
click at [627, 137] on button "button" at bounding box center [630, 138] width 8 height 8
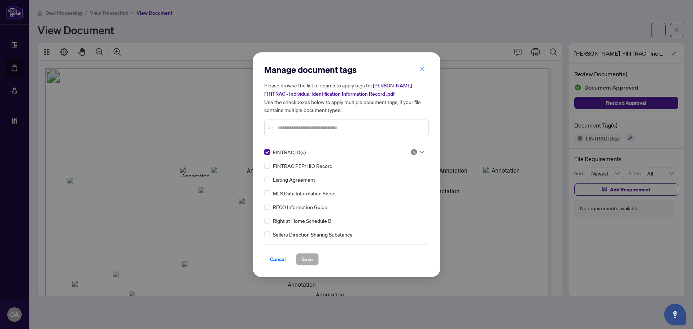
click at [419, 148] on div at bounding box center [417, 151] width 14 height 7
drag, startPoint x: 391, startPoint y: 188, endPoint x: 391, endPoint y: 177, distance: 11.6
click at [390, 188] on div "Approved" at bounding box center [393, 187] width 46 height 8
drag, startPoint x: 305, startPoint y: 259, endPoint x: 178, endPoint y: 171, distance: 154.0
click at [304, 255] on span "Save" at bounding box center [307, 259] width 11 height 12
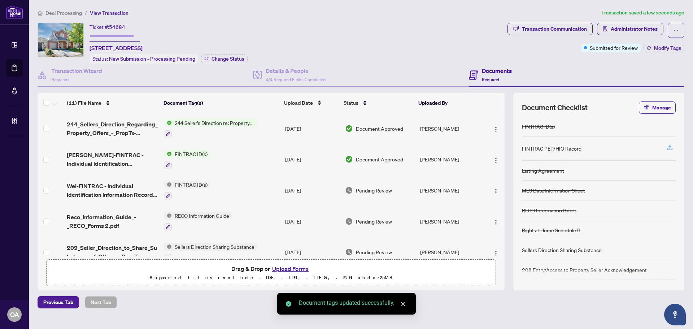
click at [132, 184] on span "Wei-FINTRAC - Individual Identification Information Record .pdf" at bounding box center [112, 190] width 91 height 17
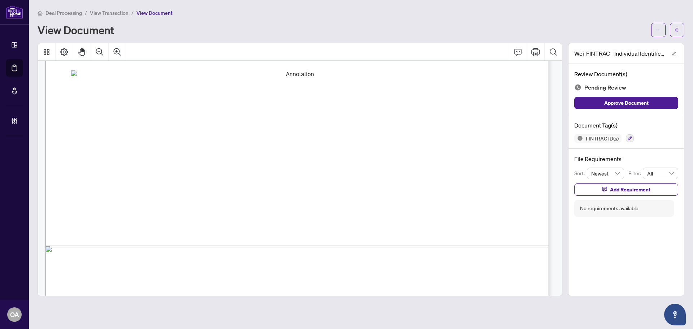
scroll to position [2439, 0]
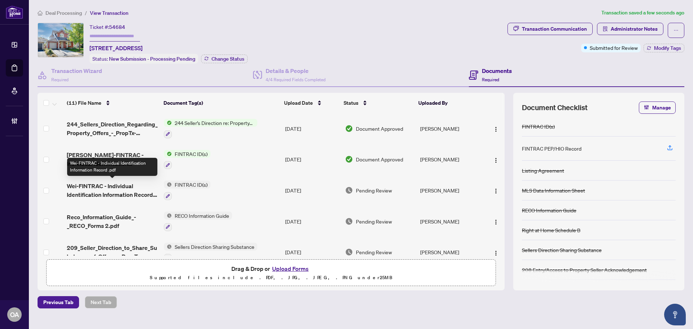
click at [94, 187] on span "Wei-FINTRAC - Individual Identification Information Record .pdf" at bounding box center [112, 190] width 91 height 17
